Goal: Connect with others: Connect with others

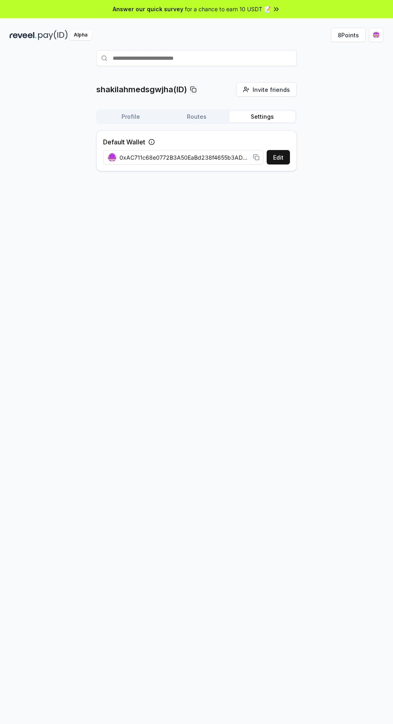
click at [30, 38] on img at bounding box center [23, 35] width 27 height 10
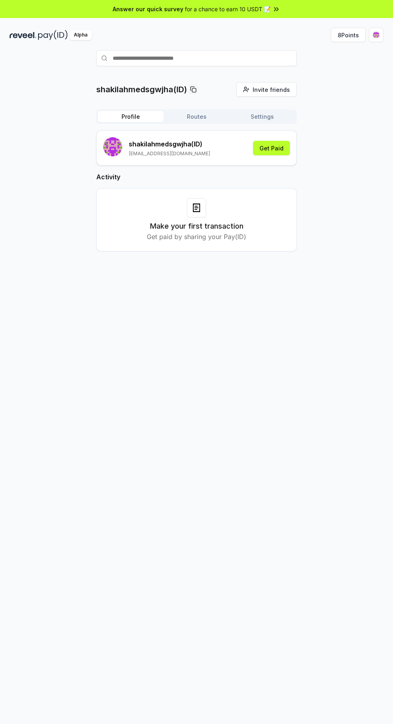
click at [185, 118] on button "Routes" at bounding box center [197, 116] width 66 height 11
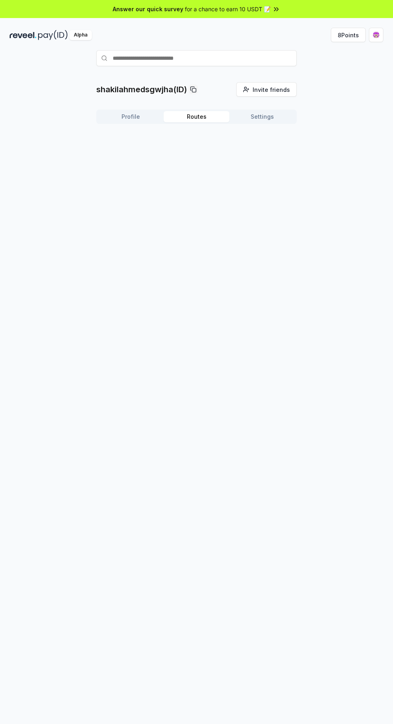
click at [258, 120] on button "Settings" at bounding box center [262, 116] width 66 height 11
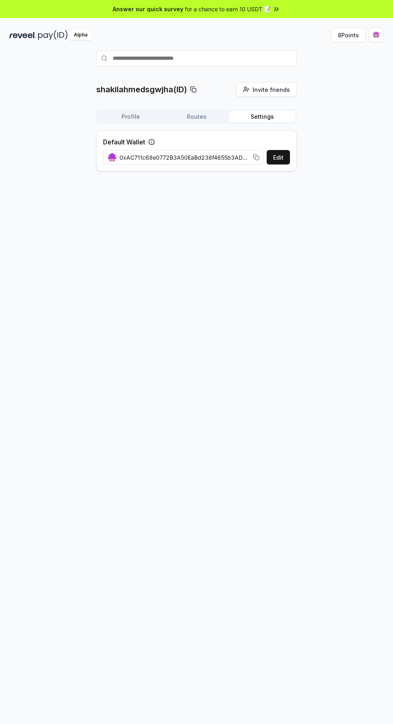
click at [118, 116] on button "Profile" at bounding box center [131, 116] width 66 height 11
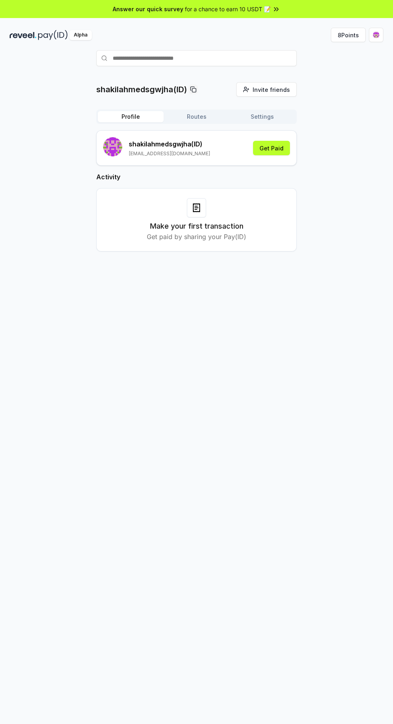
click at [197, 117] on button "Routes" at bounding box center [197, 116] width 66 height 11
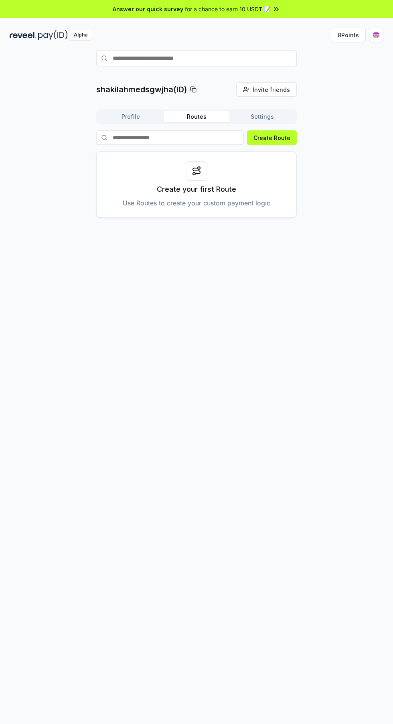
click at [261, 117] on button "Settings" at bounding box center [262, 116] width 66 height 11
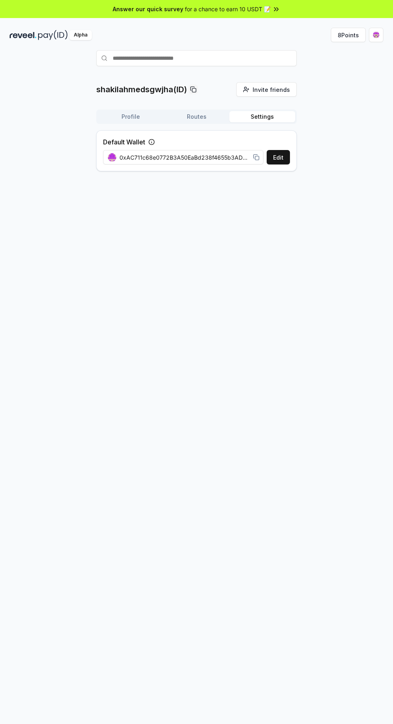
click at [122, 122] on button "Profile" at bounding box center [131, 116] width 66 height 11
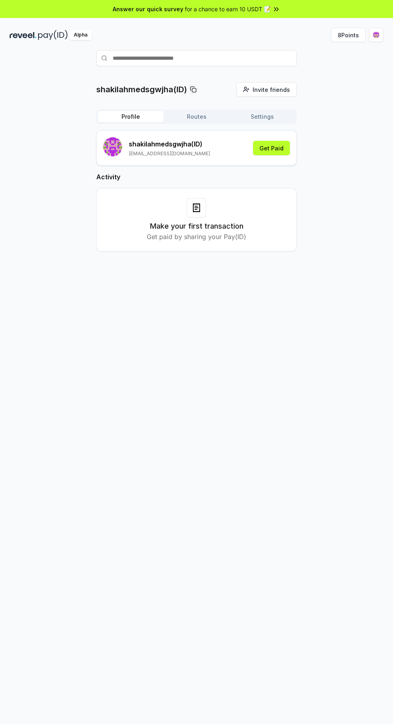
click at [267, 120] on button "Settings" at bounding box center [262, 116] width 66 height 11
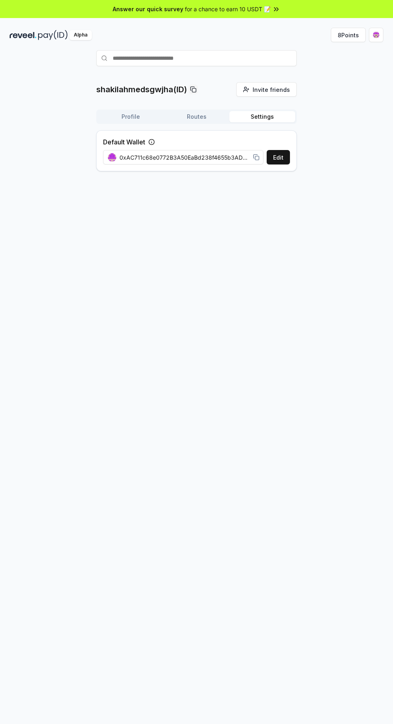
click at [365, 34] on button "8 Points" at bounding box center [348, 35] width 35 height 14
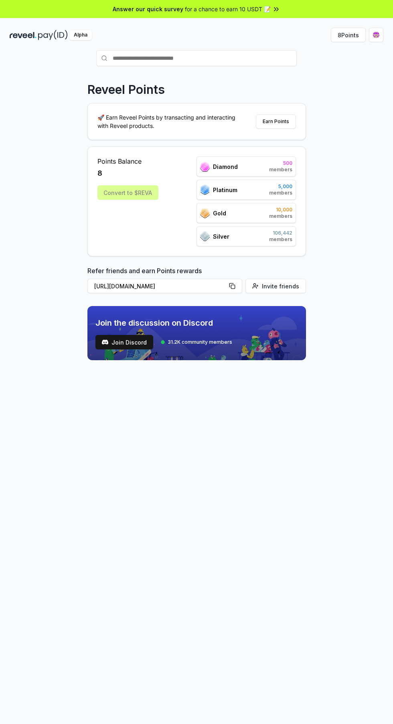
click at [118, 345] on span "Join Discord" at bounding box center [128, 342] width 35 height 8
